Goal: Find specific page/section: Find specific page/section

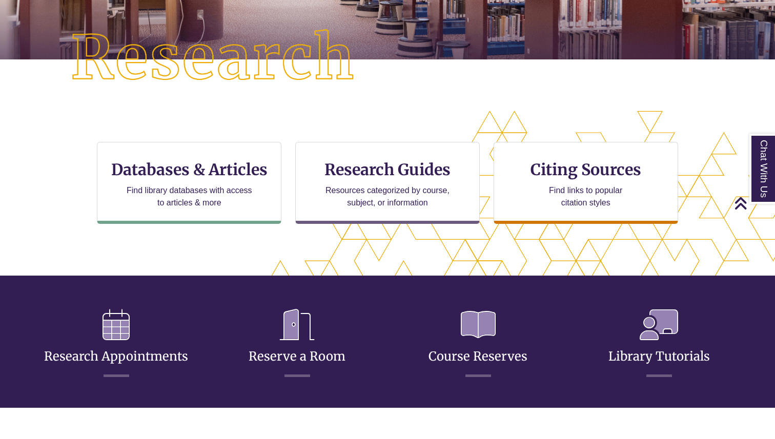
scroll to position [243, 0]
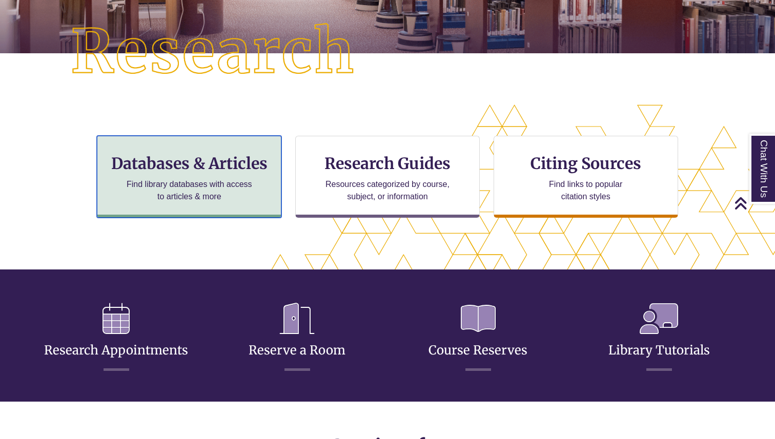
click at [240, 169] on h3 "Databases & Articles" at bounding box center [189, 163] width 167 height 19
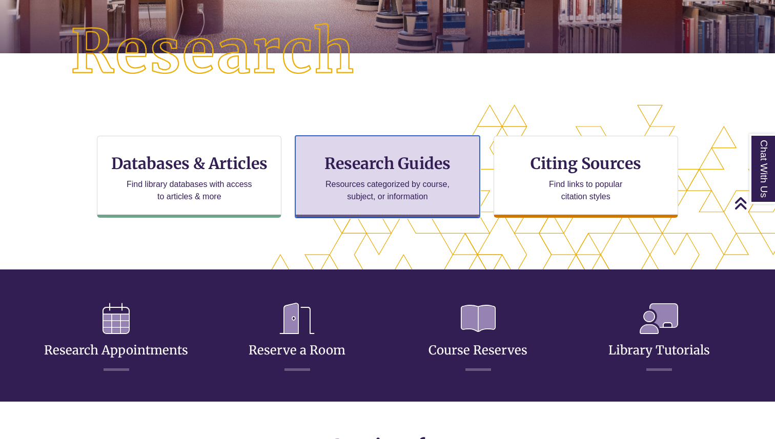
click at [354, 185] on p "Resources categorized by course, subject, or information" at bounding box center [388, 190] width 134 height 25
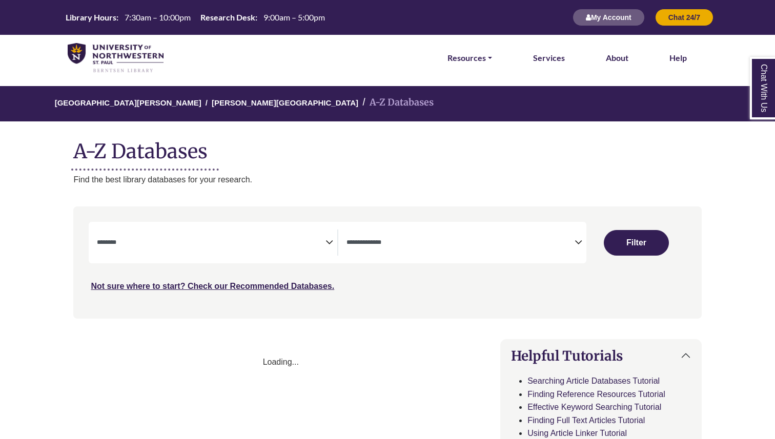
select select "Database Subject Filter"
select select "Database Types Filter"
select select "Database Subject Filter"
select select "Database Types Filter"
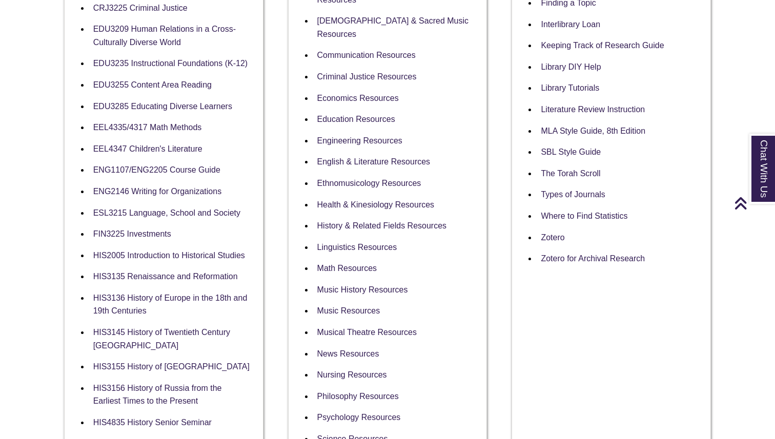
scroll to position [450, 0]
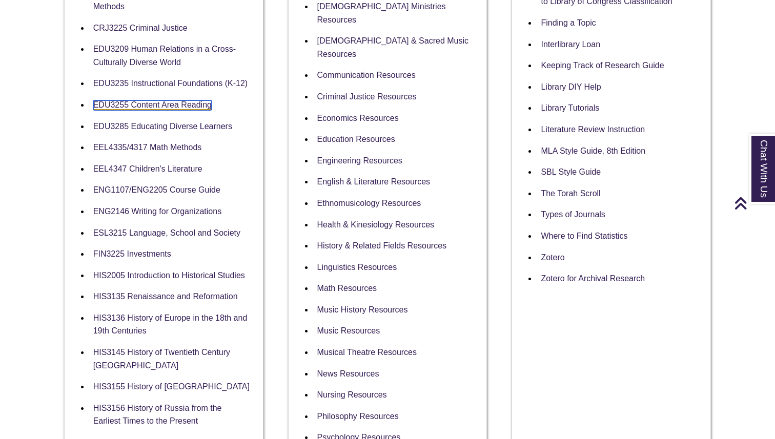
click at [171, 108] on link "EDU3255 Content Area Reading" at bounding box center [152, 105] width 118 height 10
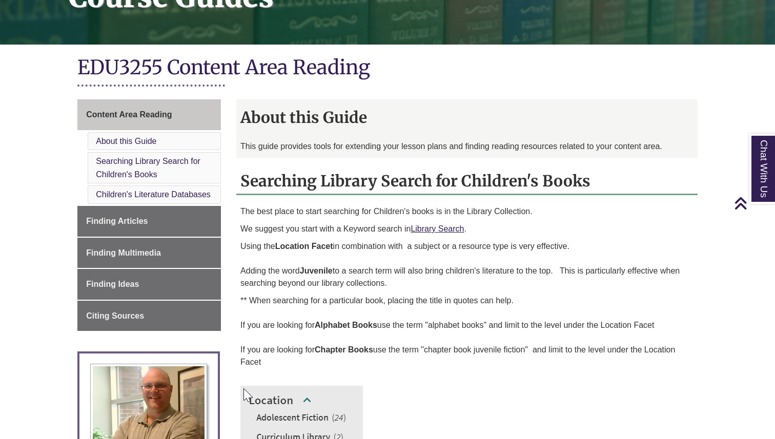
scroll to position [193, 0]
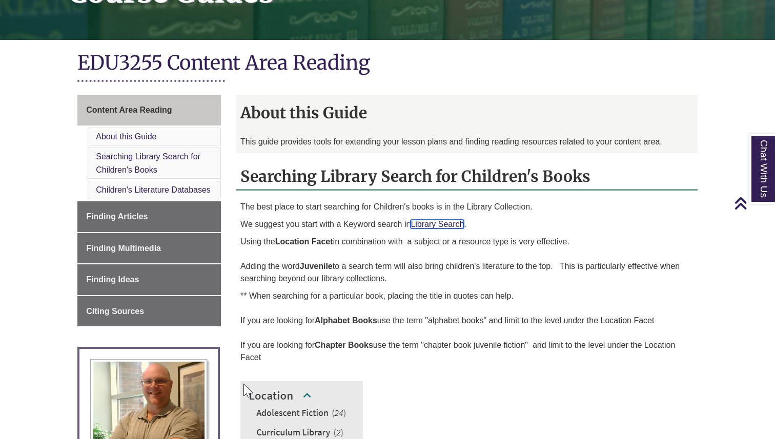
click at [437, 223] on link "Library Search" at bounding box center [437, 224] width 53 height 9
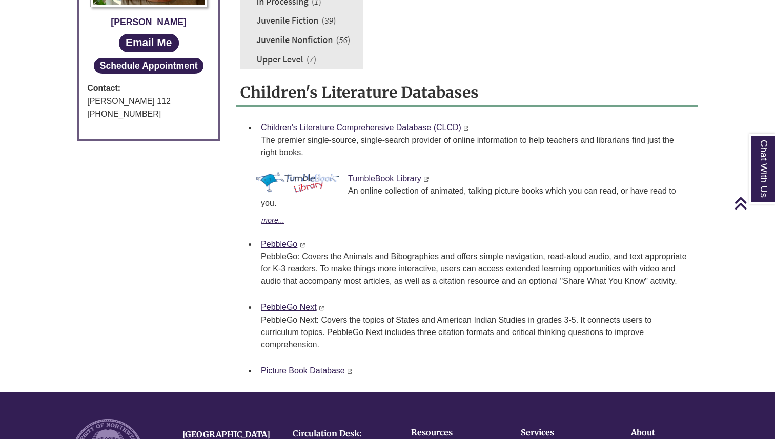
scroll to position [659, 0]
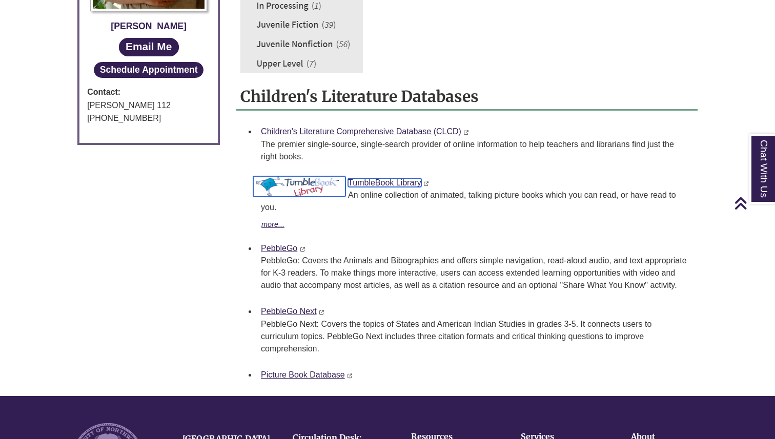
click at [372, 186] on link "TumbleBook Library" at bounding box center [384, 182] width 73 height 9
click at [280, 246] on link "PebbleGo" at bounding box center [279, 248] width 36 height 9
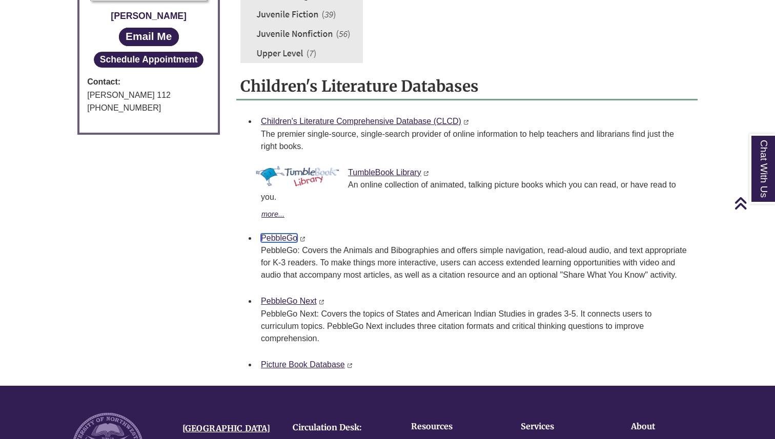
scroll to position [670, 0]
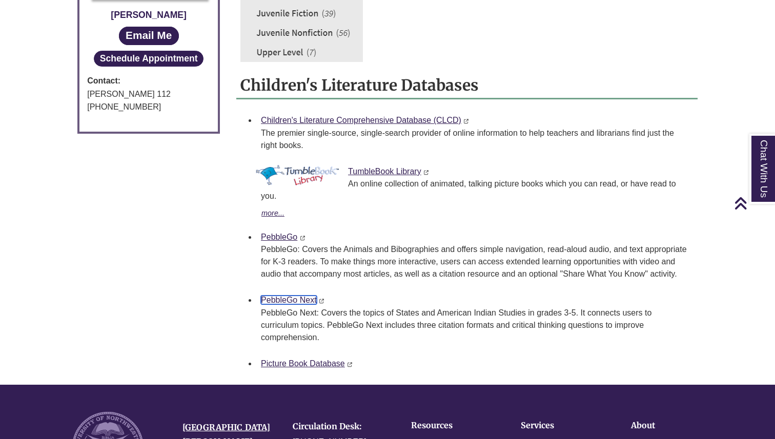
click at [286, 296] on link "PebbleGo Next" at bounding box center [289, 300] width 56 height 9
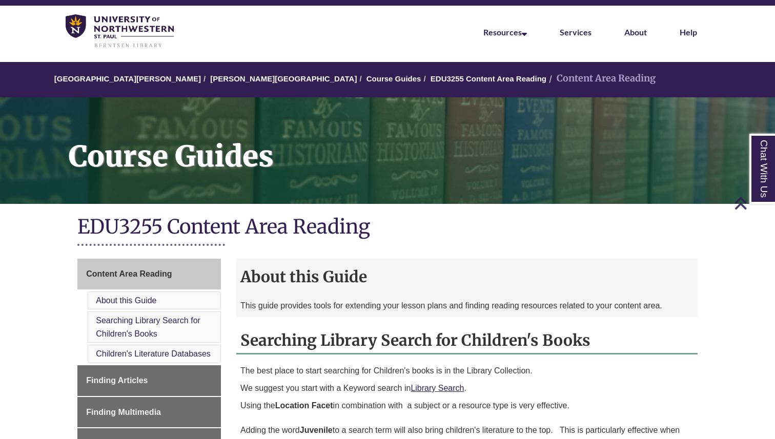
scroll to position [11, 0]
